Goal: Task Accomplishment & Management: Manage account settings

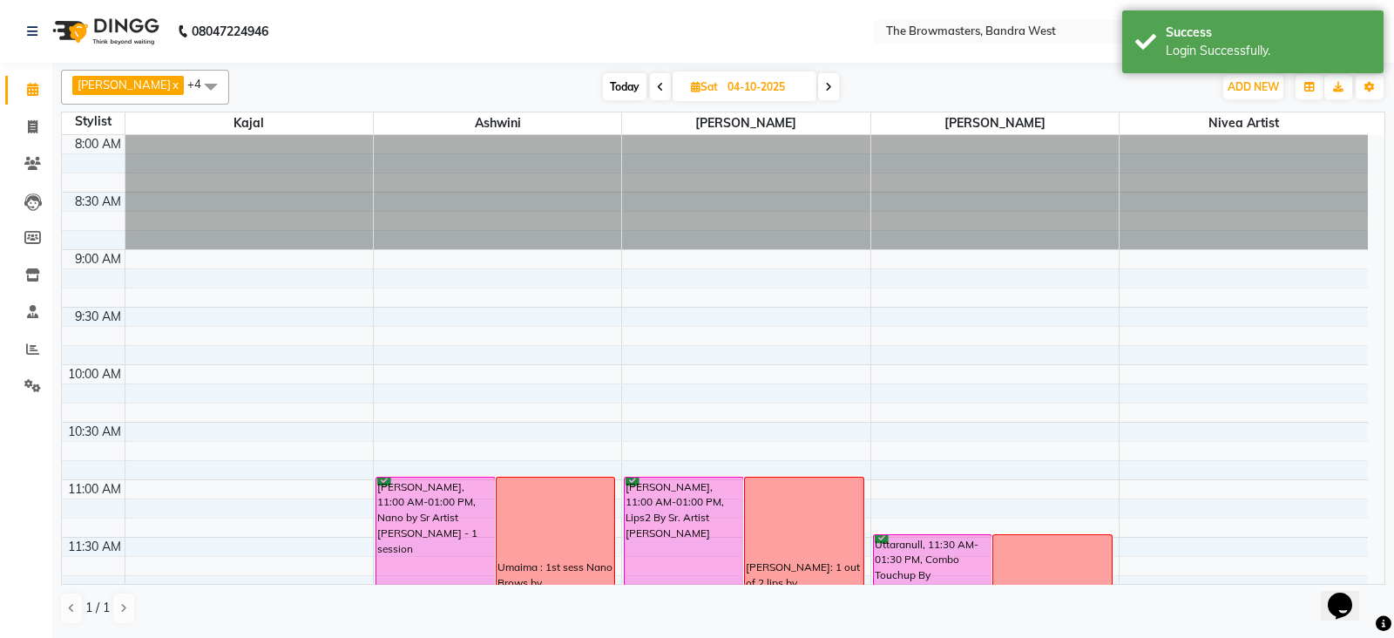
click at [695, 85] on icon at bounding box center [696, 86] width 10 height 11
select select "10"
select select "2025"
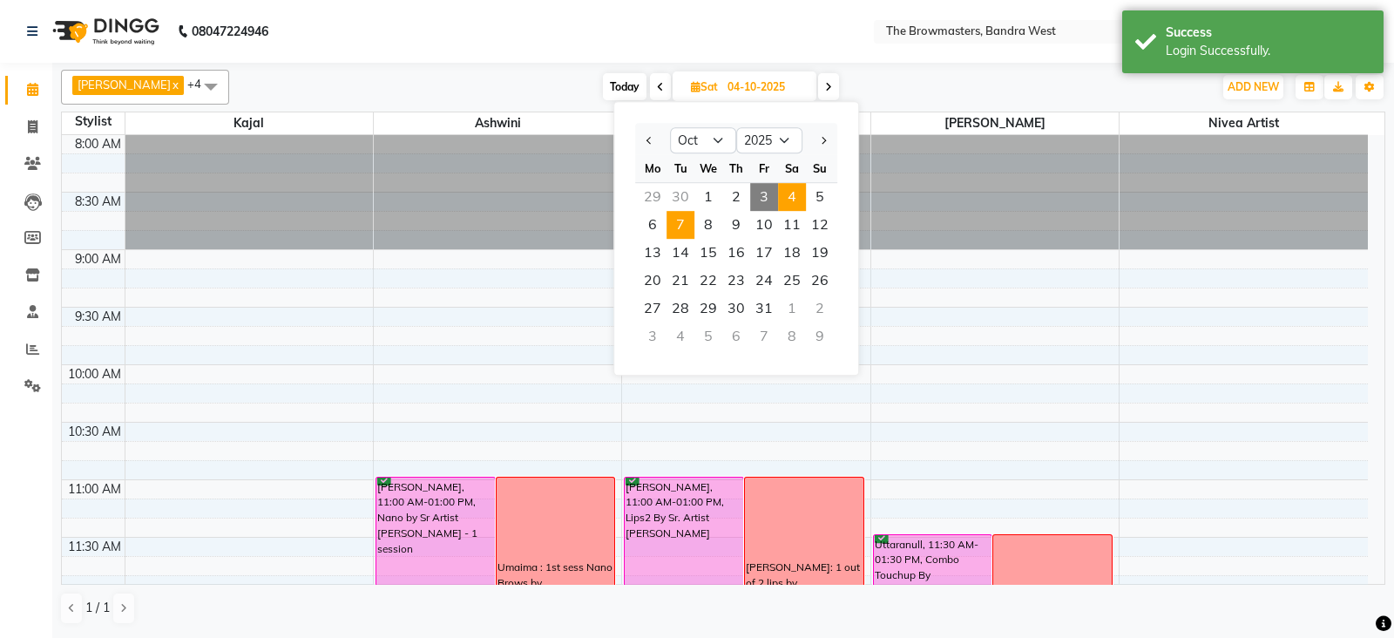
click at [687, 224] on span "7" at bounding box center [681, 225] width 28 height 28
type input "[DATE]"
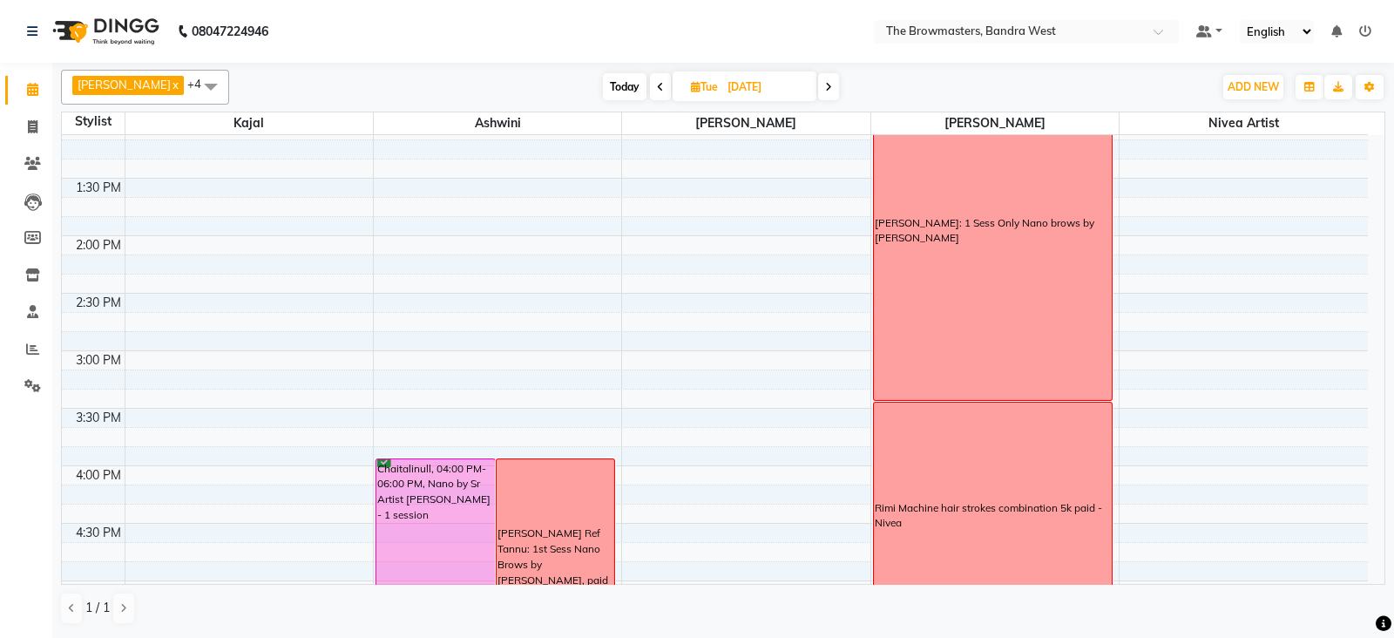
scroll to position [592, 0]
click at [701, 82] on icon at bounding box center [696, 86] width 10 height 11
select select "10"
select select "2025"
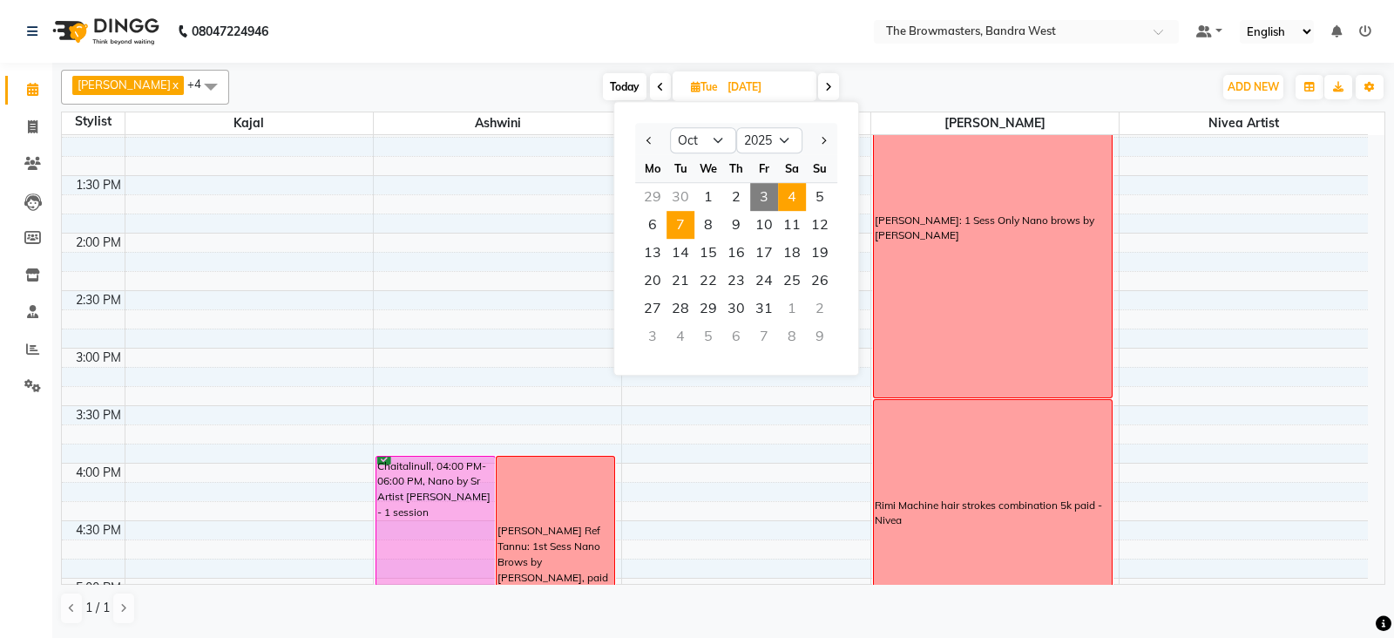
click at [793, 202] on span "4" at bounding box center [792, 197] width 28 height 28
type input "04-10-2025"
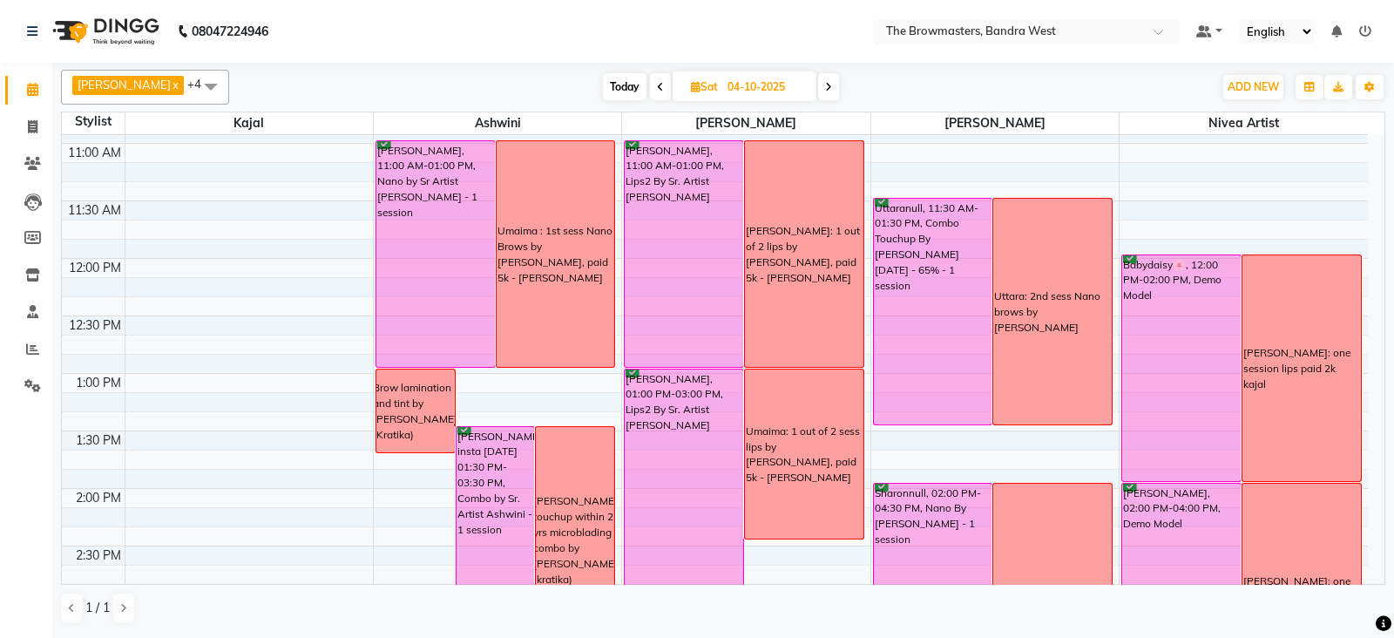
scroll to position [335, 0]
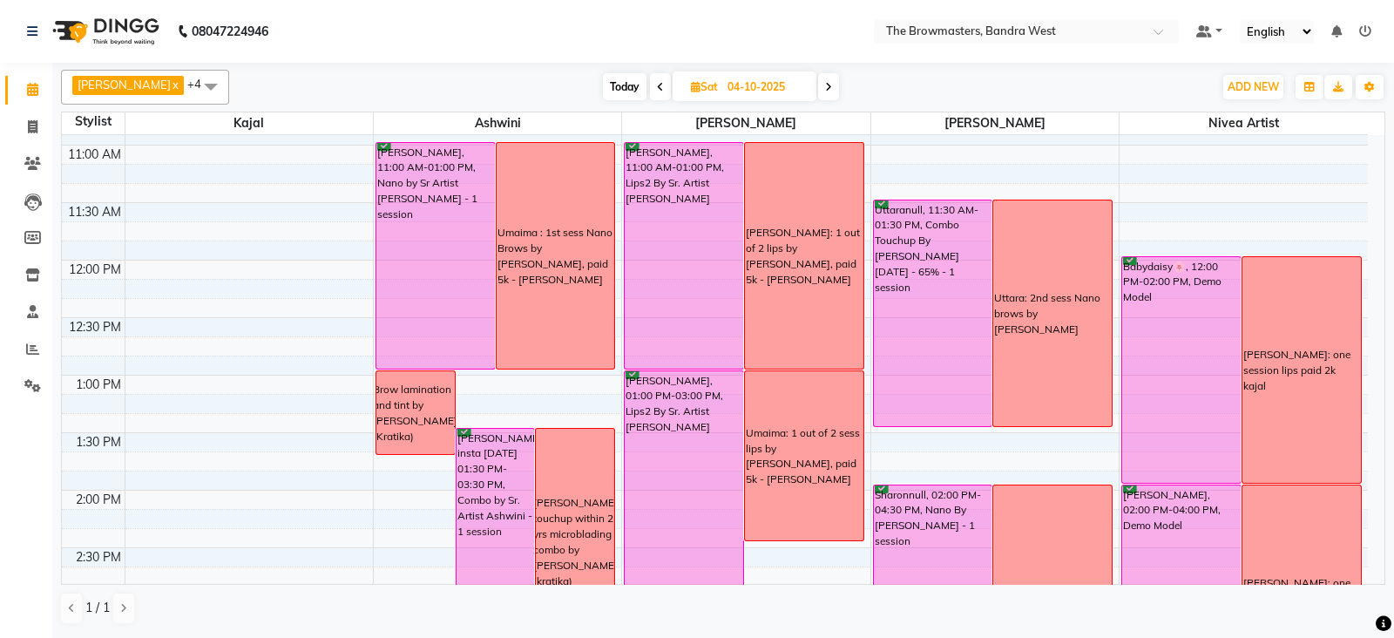
click at [697, 85] on icon at bounding box center [696, 86] width 10 height 11
select select "10"
select select "2025"
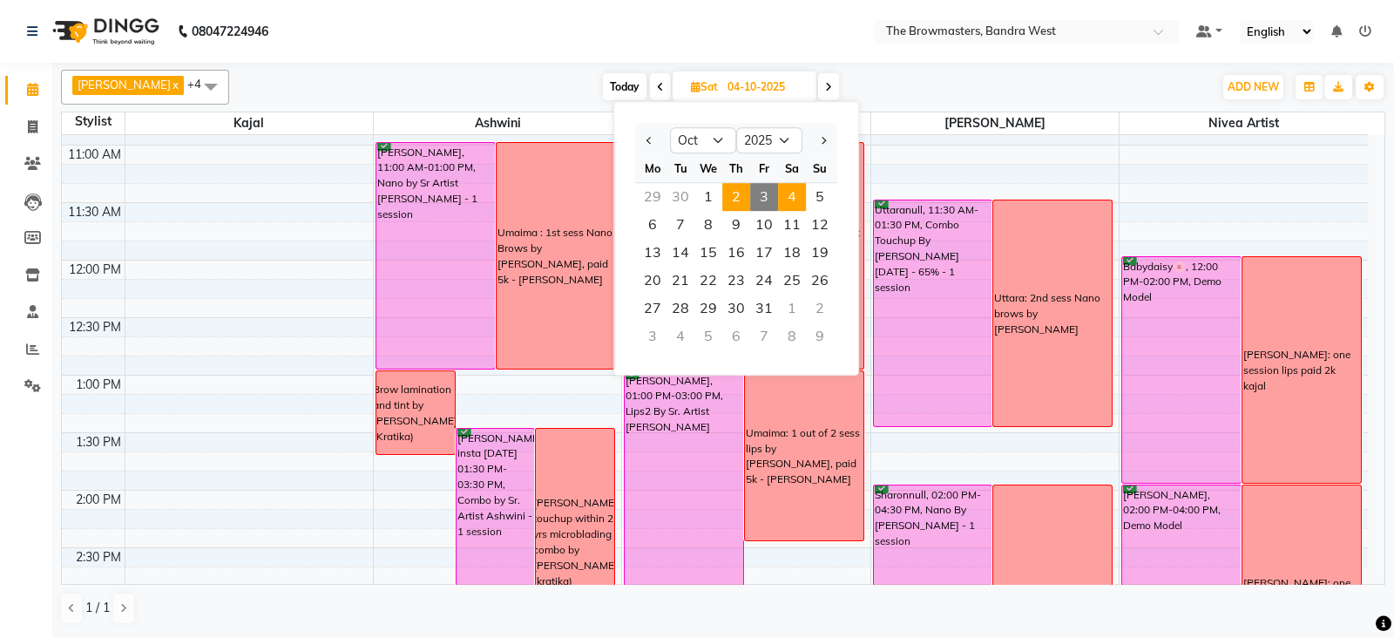
click at [736, 187] on span "2" at bounding box center [736, 197] width 28 height 28
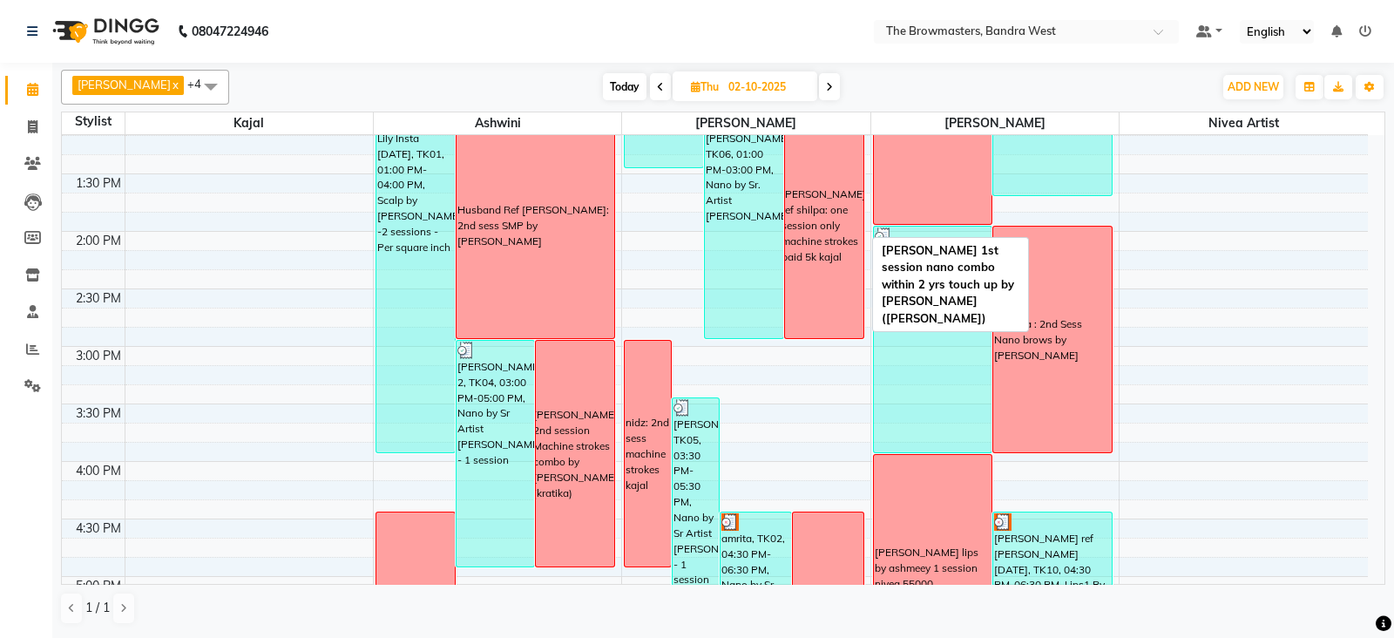
scroll to position [594, 0]
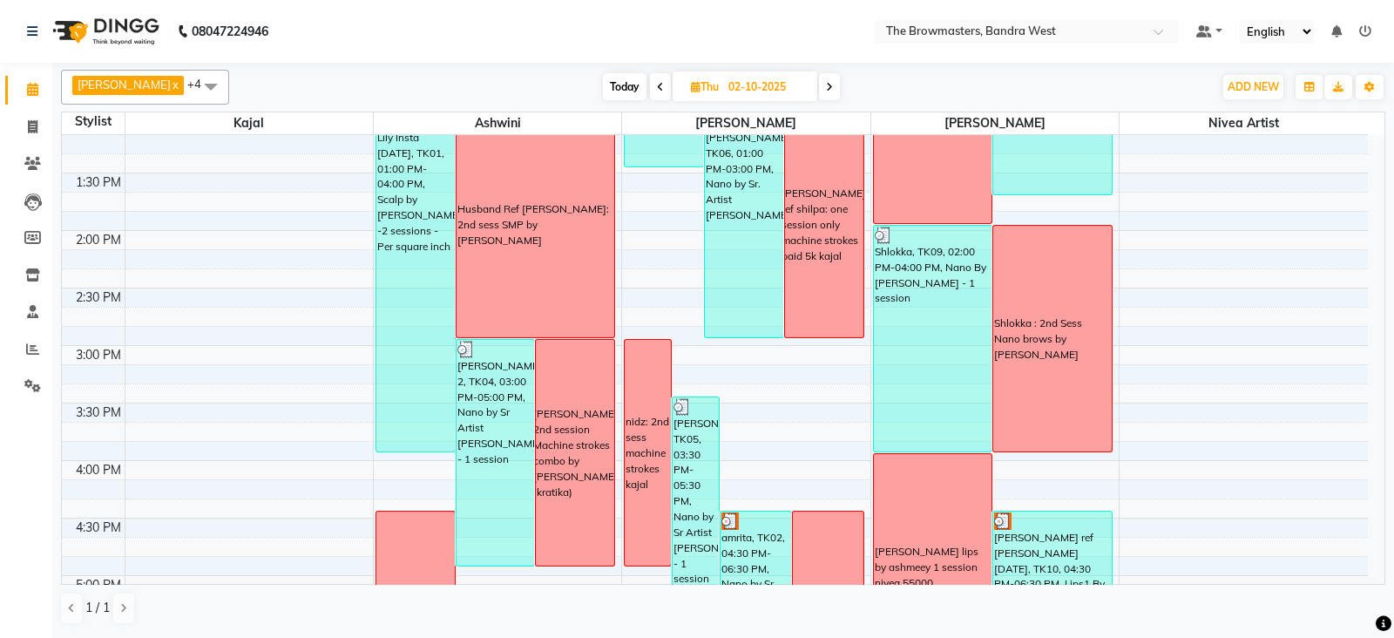
click at [831, 93] on span at bounding box center [829, 86] width 21 height 27
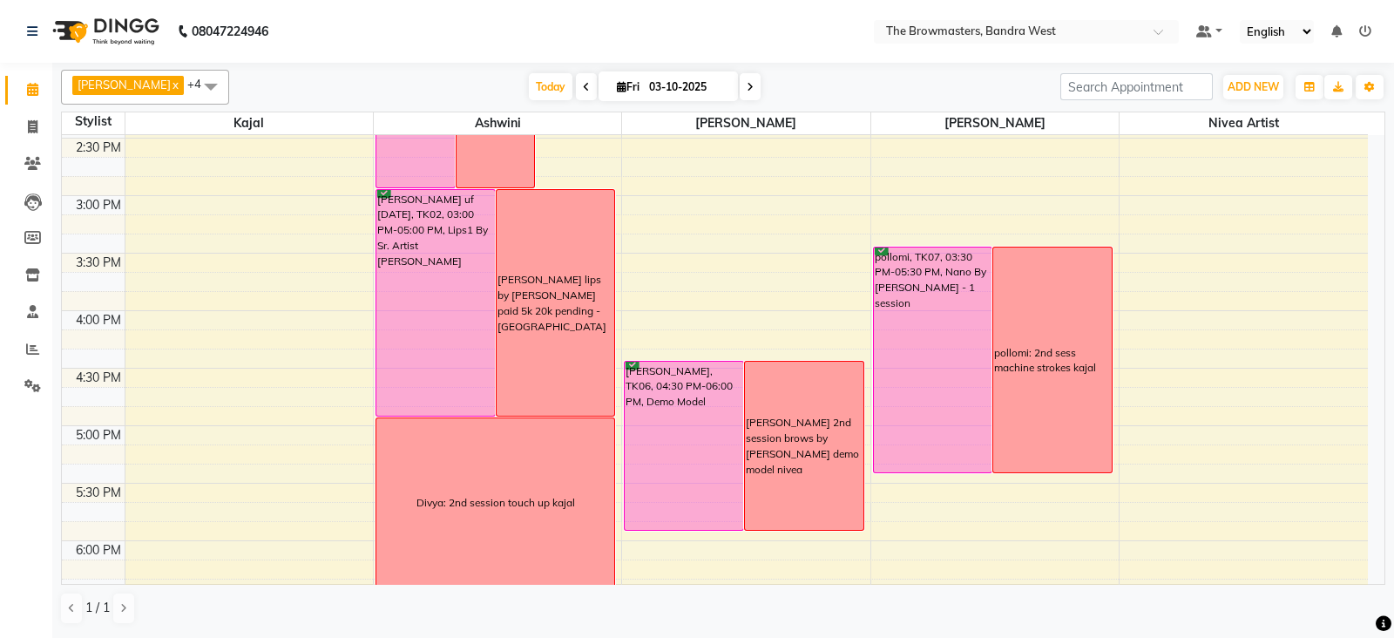
scroll to position [910, 0]
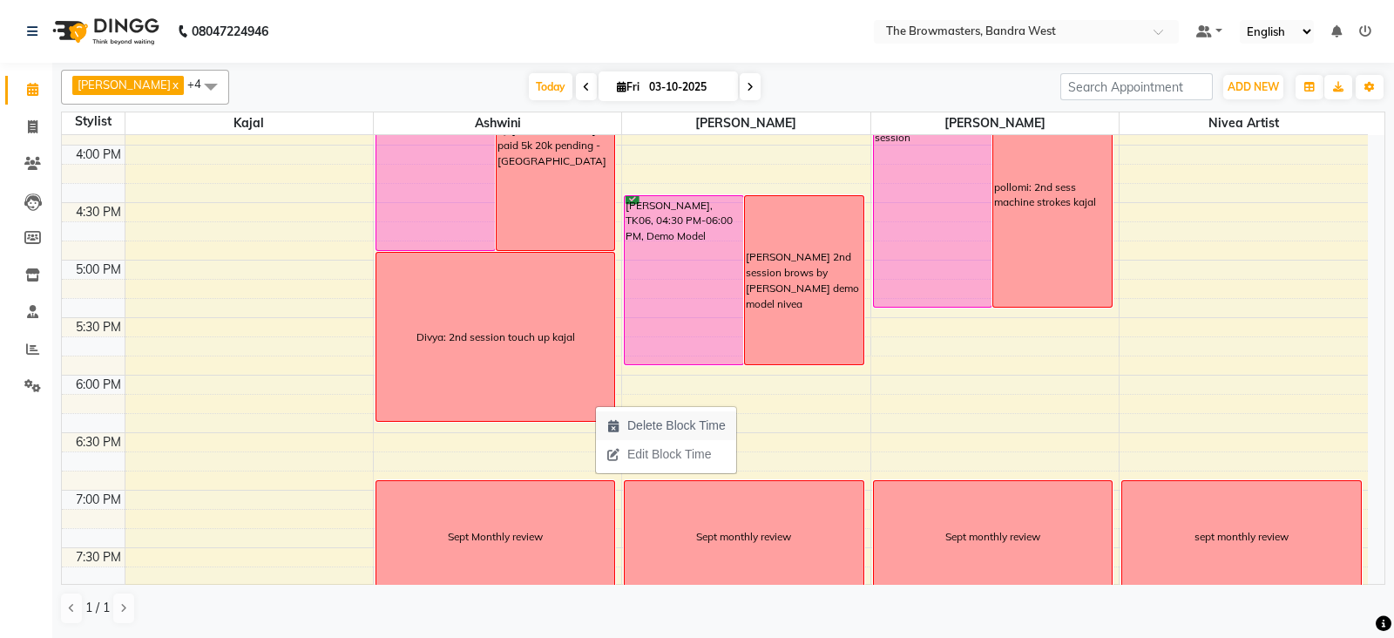
click at [640, 417] on span "Delete Block Time" at bounding box center [676, 426] width 98 height 18
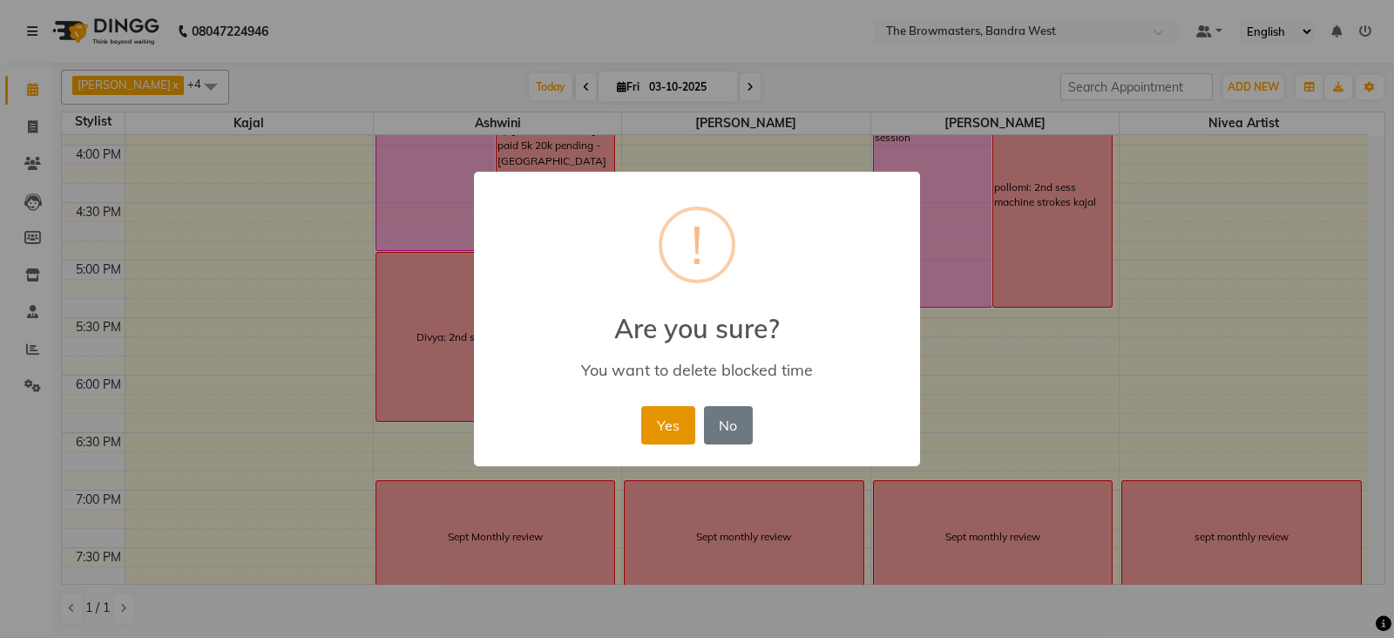
click at [662, 417] on button "Yes" at bounding box center [667, 425] width 53 height 38
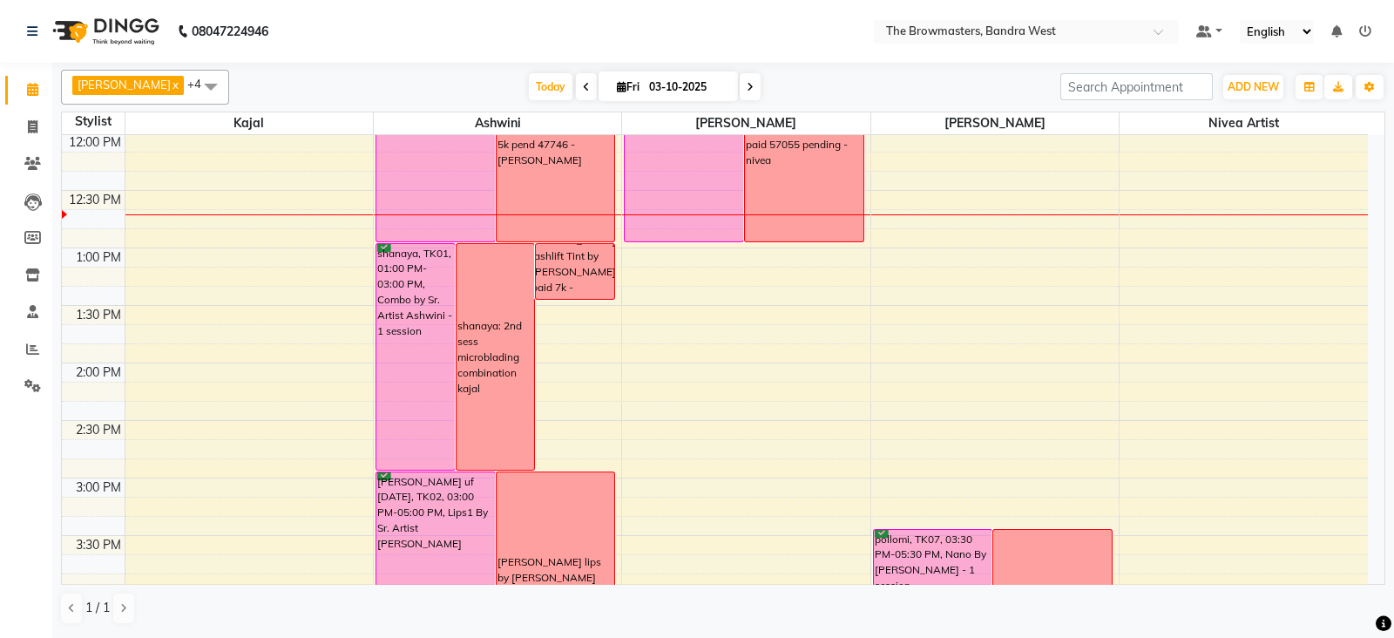
scroll to position [459, 0]
click at [757, 85] on span at bounding box center [750, 86] width 21 height 27
type input "04-10-2025"
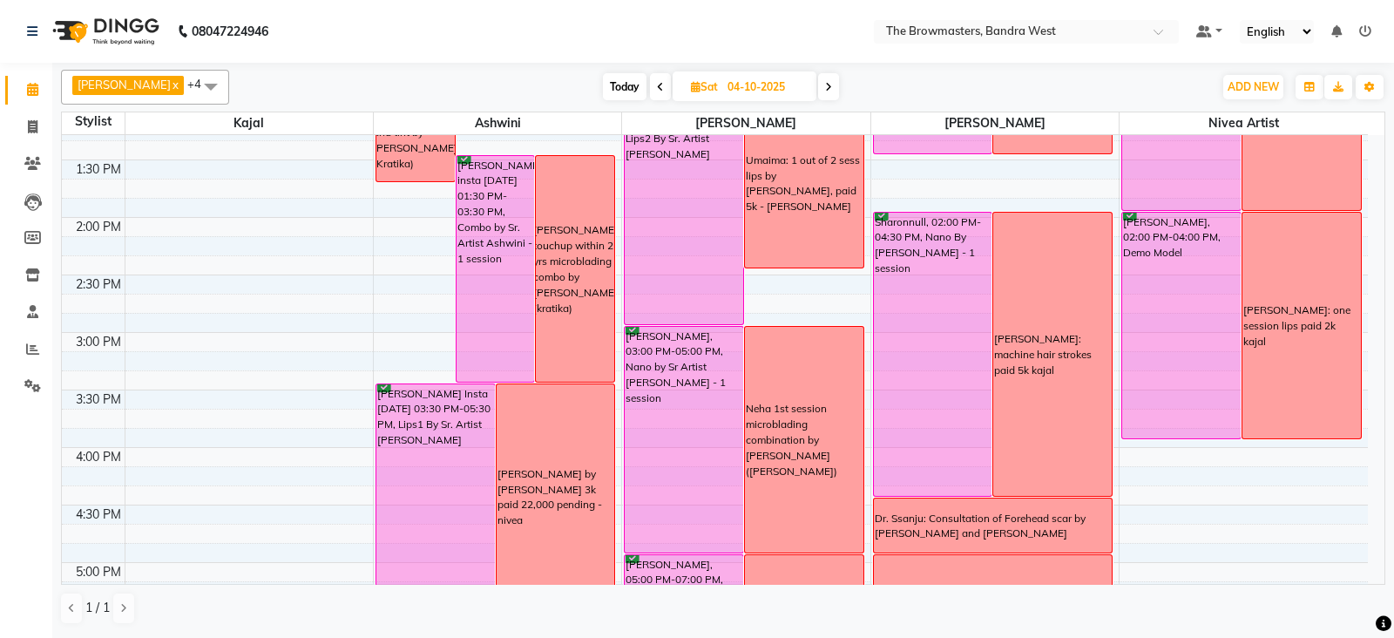
scroll to position [658, 0]
